Goal: Transaction & Acquisition: Book appointment/travel/reservation

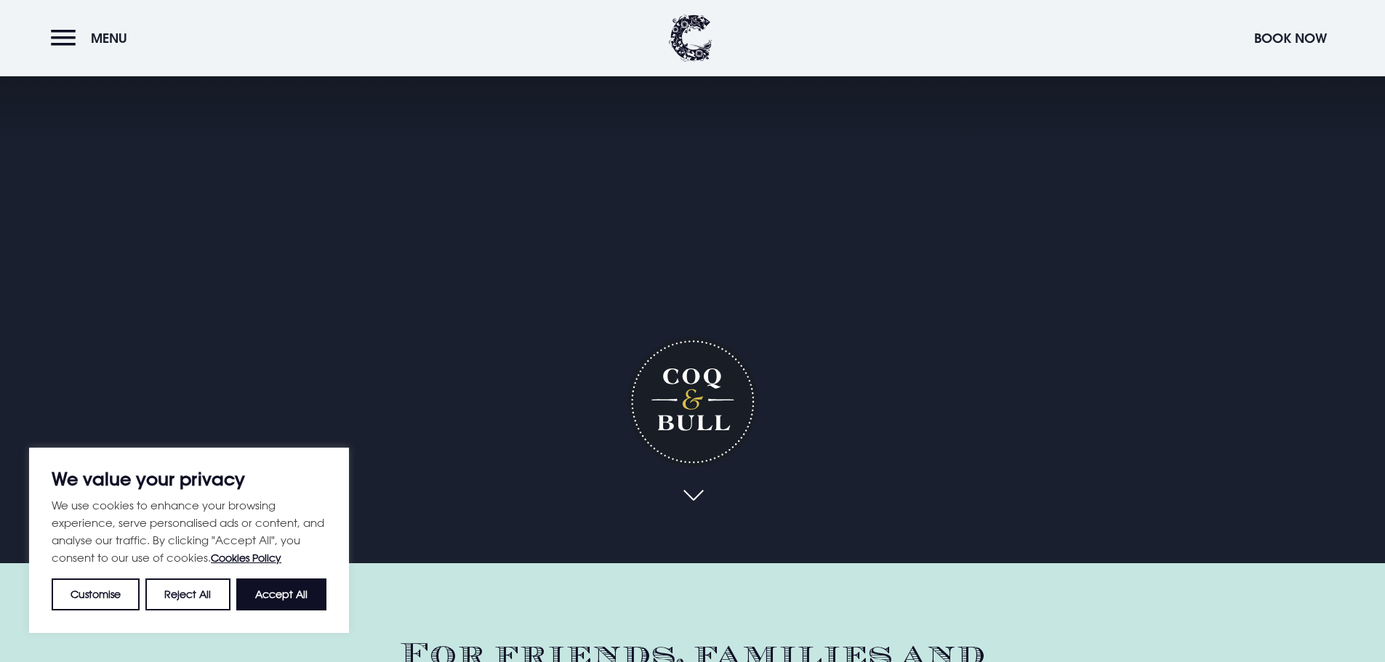
click at [292, 587] on button "Accept All" at bounding box center [281, 595] width 90 height 32
checkbox input "true"
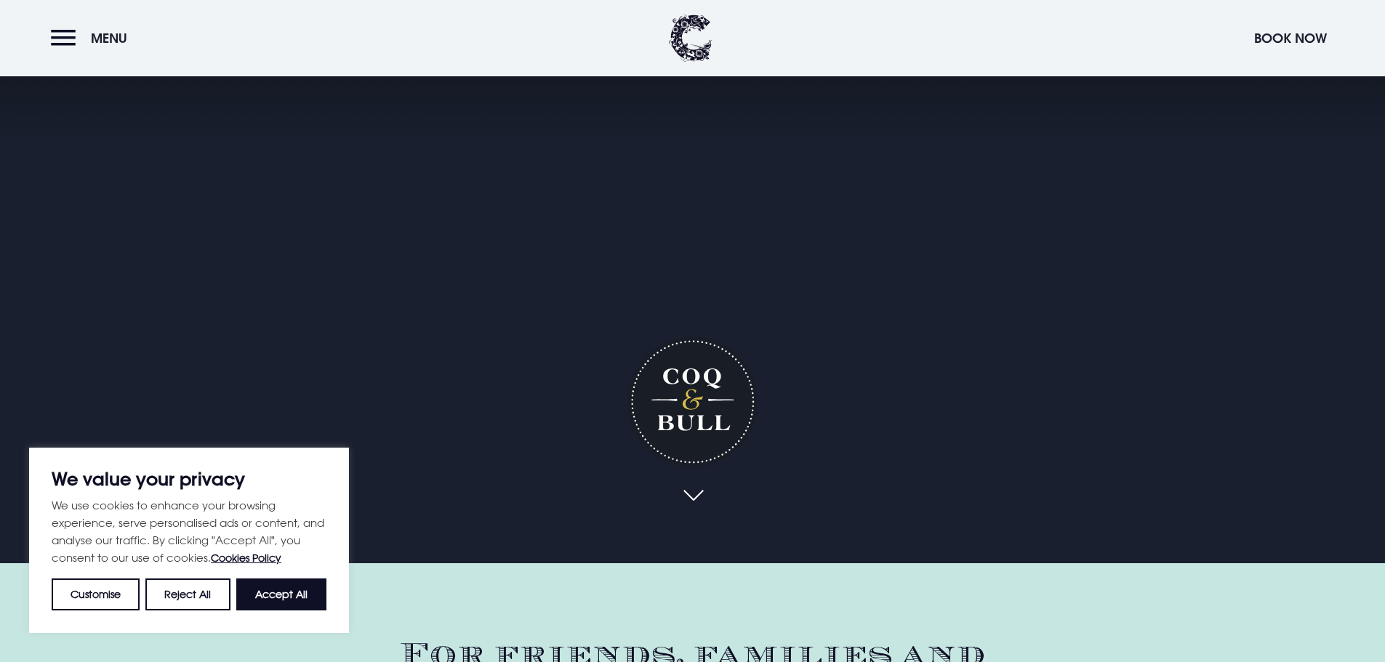
checkbox input "true"
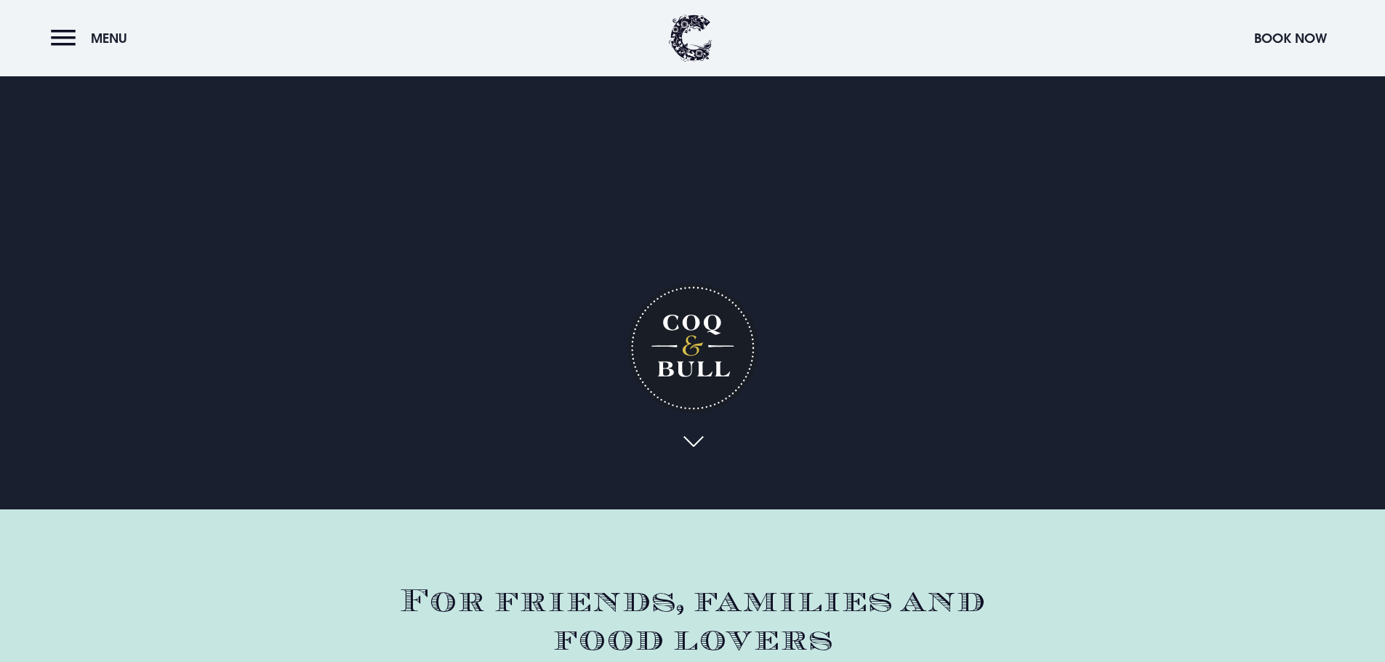
scroll to position [363, 0]
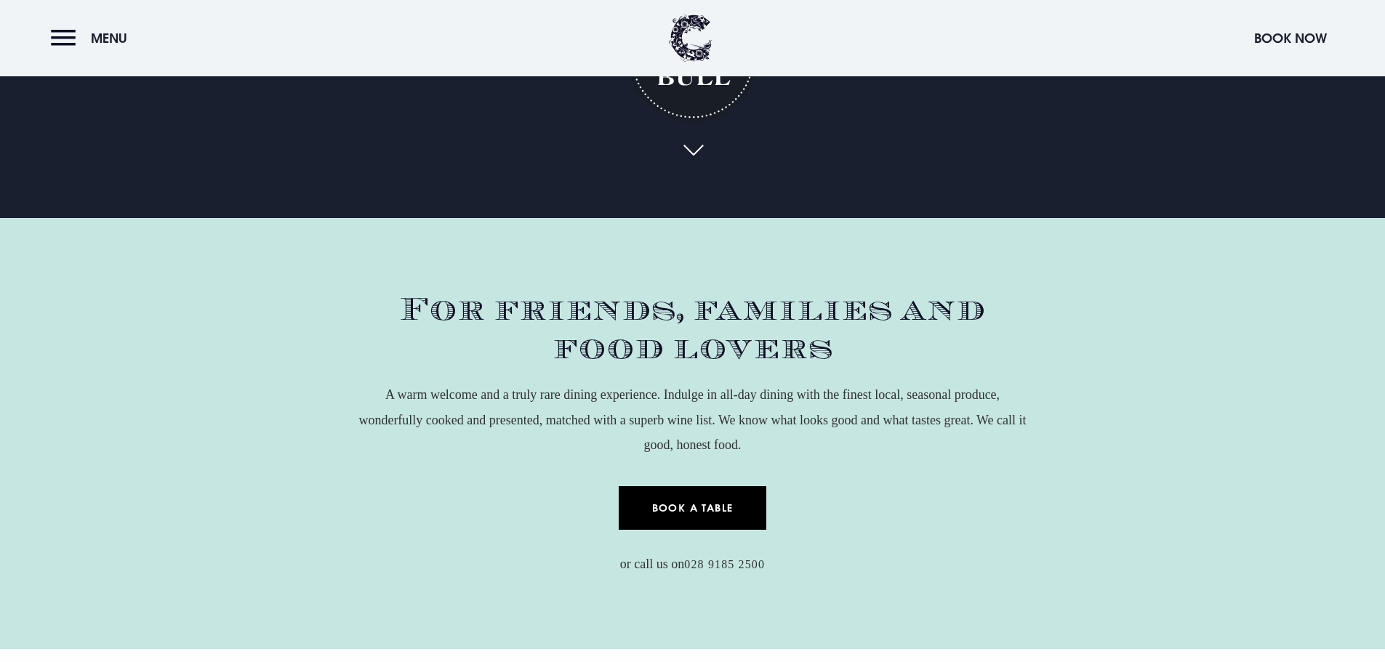
click at [697, 519] on link "Book a Table" at bounding box center [693, 508] width 148 height 44
